Goal: Task Accomplishment & Management: Use online tool/utility

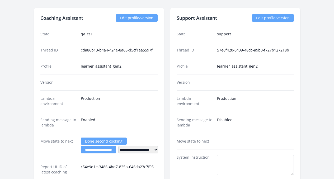
scroll to position [1106, 0]
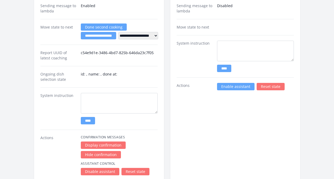
click at [230, 83] on link "Enable assistant" at bounding box center [235, 86] width 37 height 7
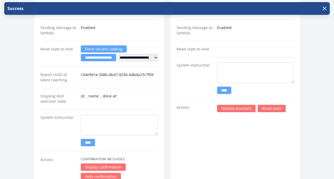
scroll to position [1070, 0]
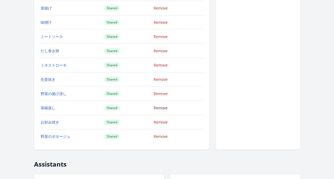
scroll to position [1109, 0]
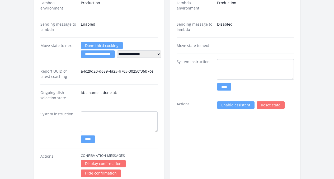
click at [230, 101] on link "Enable assistant" at bounding box center [235, 104] width 37 height 7
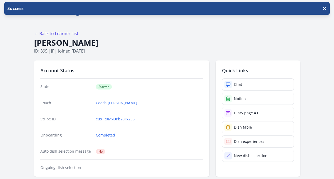
click at [178, 45] on h1 "[PERSON_NAME]" at bounding box center [167, 43] width 266 height 10
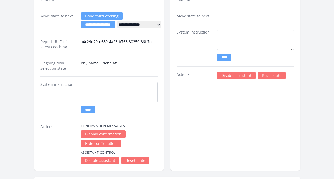
scroll to position [1160, 0]
